Goal: Connect with others: Connect with others

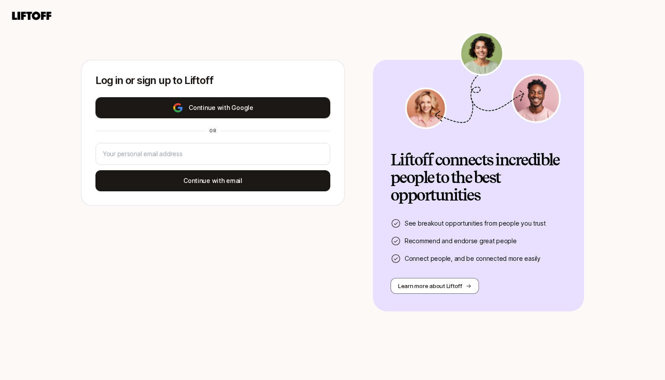
click at [240, 105] on button "Continue with Google" at bounding box center [212, 107] width 235 height 21
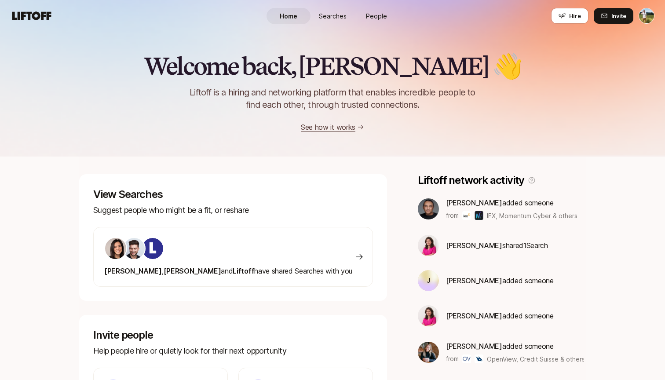
click at [334, 13] on span "Searches" at bounding box center [333, 15] width 28 height 9
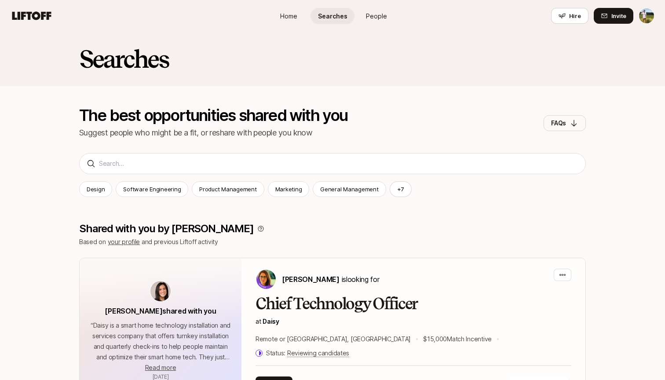
click at [373, 11] on span "People" at bounding box center [376, 15] width 21 height 9
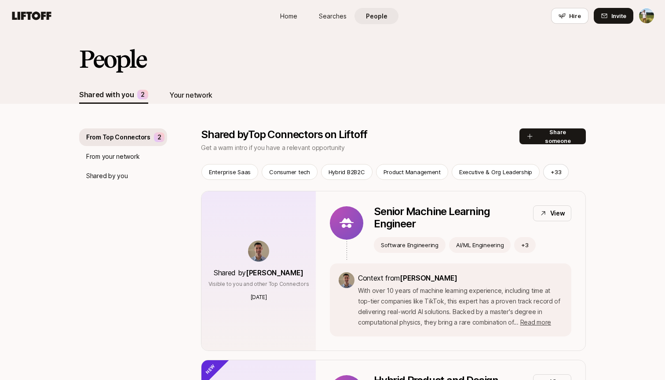
click at [192, 98] on div "Your network" at bounding box center [190, 94] width 43 height 11
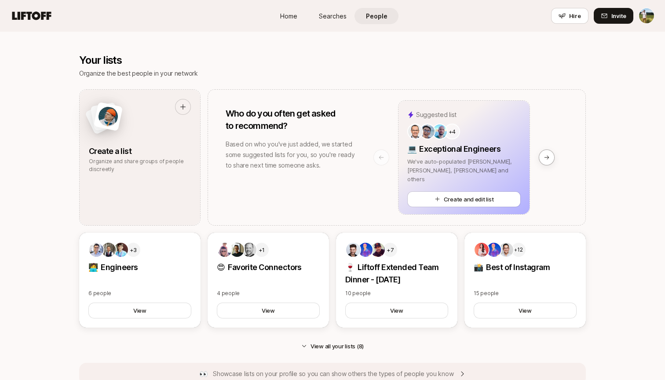
scroll to position [665, 0]
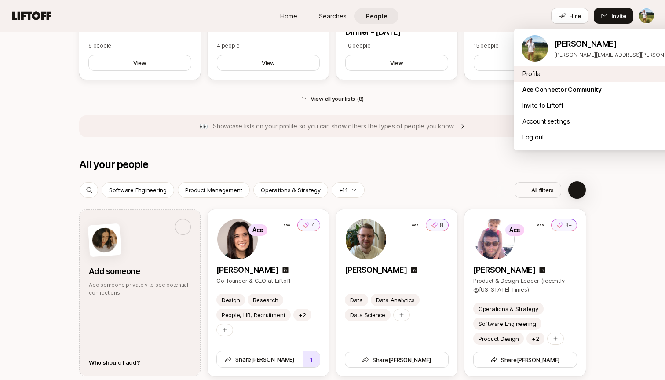
click at [591, 76] on div "Profile" at bounding box center [623, 74] width 218 height 16
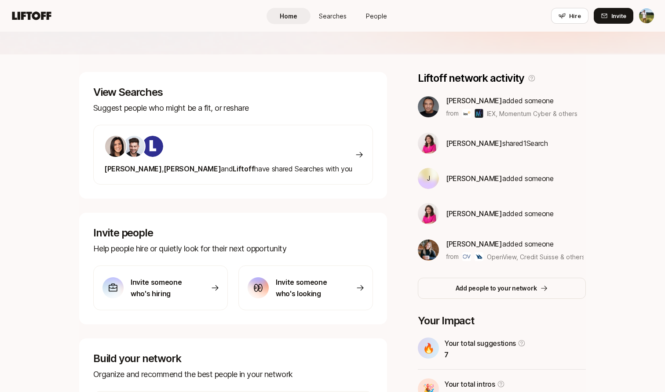
scroll to position [62, 0]
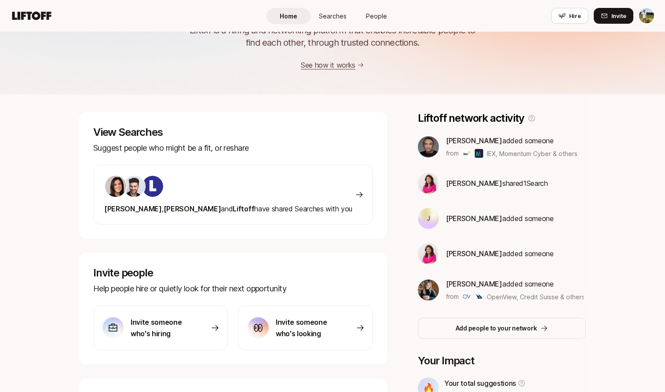
click at [349, 188] on div "[PERSON_NAME] , [PERSON_NAME] and [PERSON_NAME] have shared Searches with you" at bounding box center [233, 195] width 280 height 60
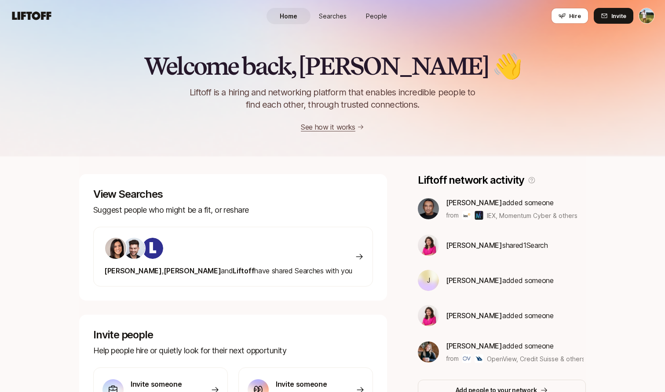
click at [349, 250] on div "[PERSON_NAME] , [PERSON_NAME] and [PERSON_NAME] have shared Searches with you" at bounding box center [233, 257] width 280 height 60
click at [329, 252] on div "[PERSON_NAME] , [PERSON_NAME] and [PERSON_NAME] have shared Searches with you" at bounding box center [233, 257] width 280 height 60
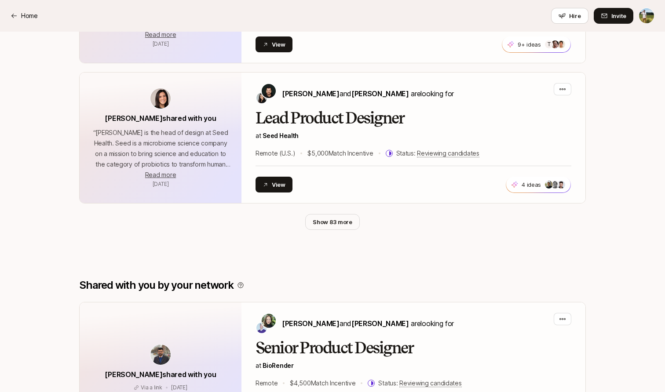
scroll to position [479, 0]
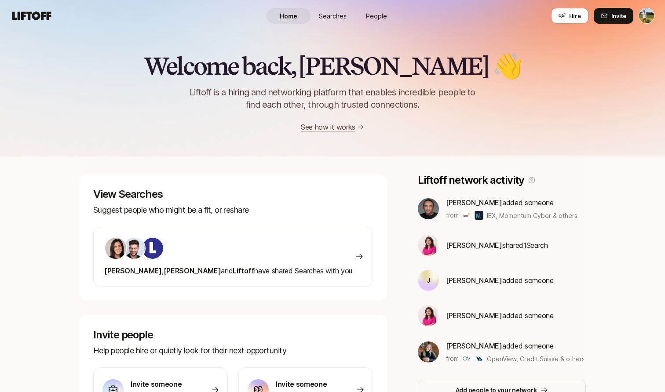
click at [466, 345] on span "[PERSON_NAME]" at bounding box center [474, 346] width 56 height 9
click at [327, 184] on div "View Searches Suggest people who might be a fit, or reshare [PERSON_NAME] , [PE…" at bounding box center [233, 237] width 308 height 127
